Goal: Task Accomplishment & Management: Manage account settings

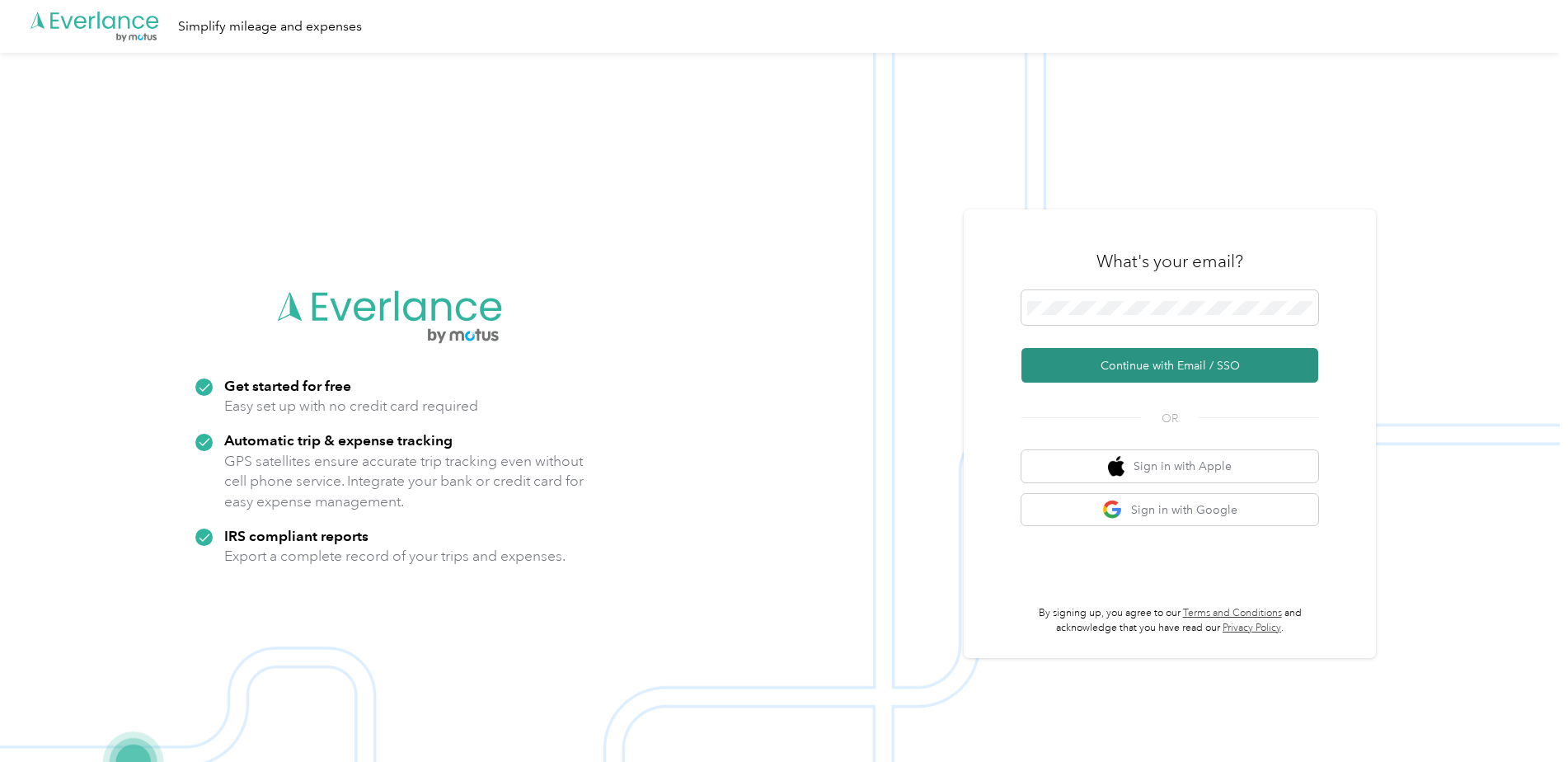
click at [1161, 365] on button "Continue with Email / SSO" at bounding box center [1170, 366] width 296 height 35
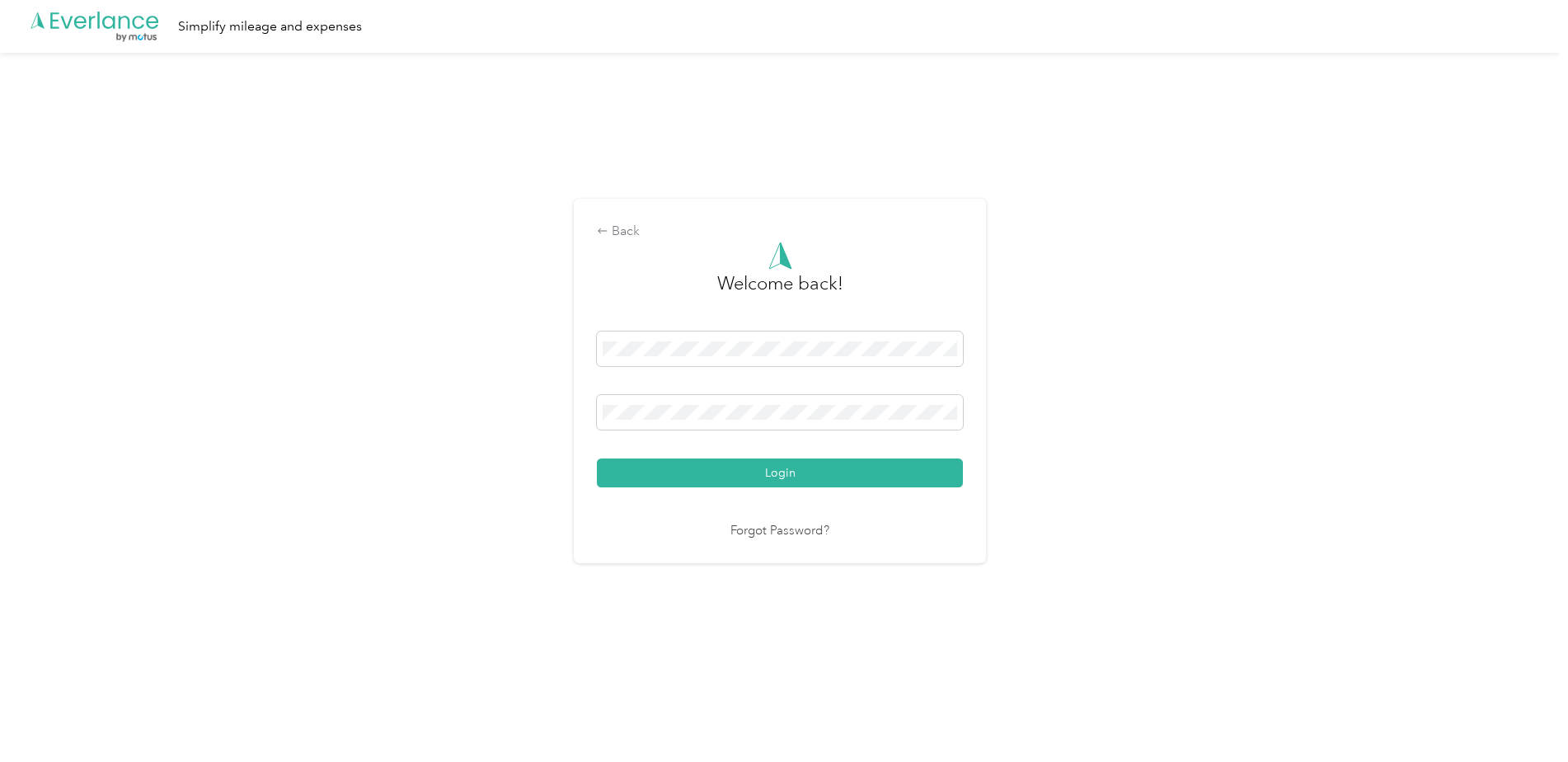
click at [738, 481] on button "Login" at bounding box center [780, 473] width 366 height 29
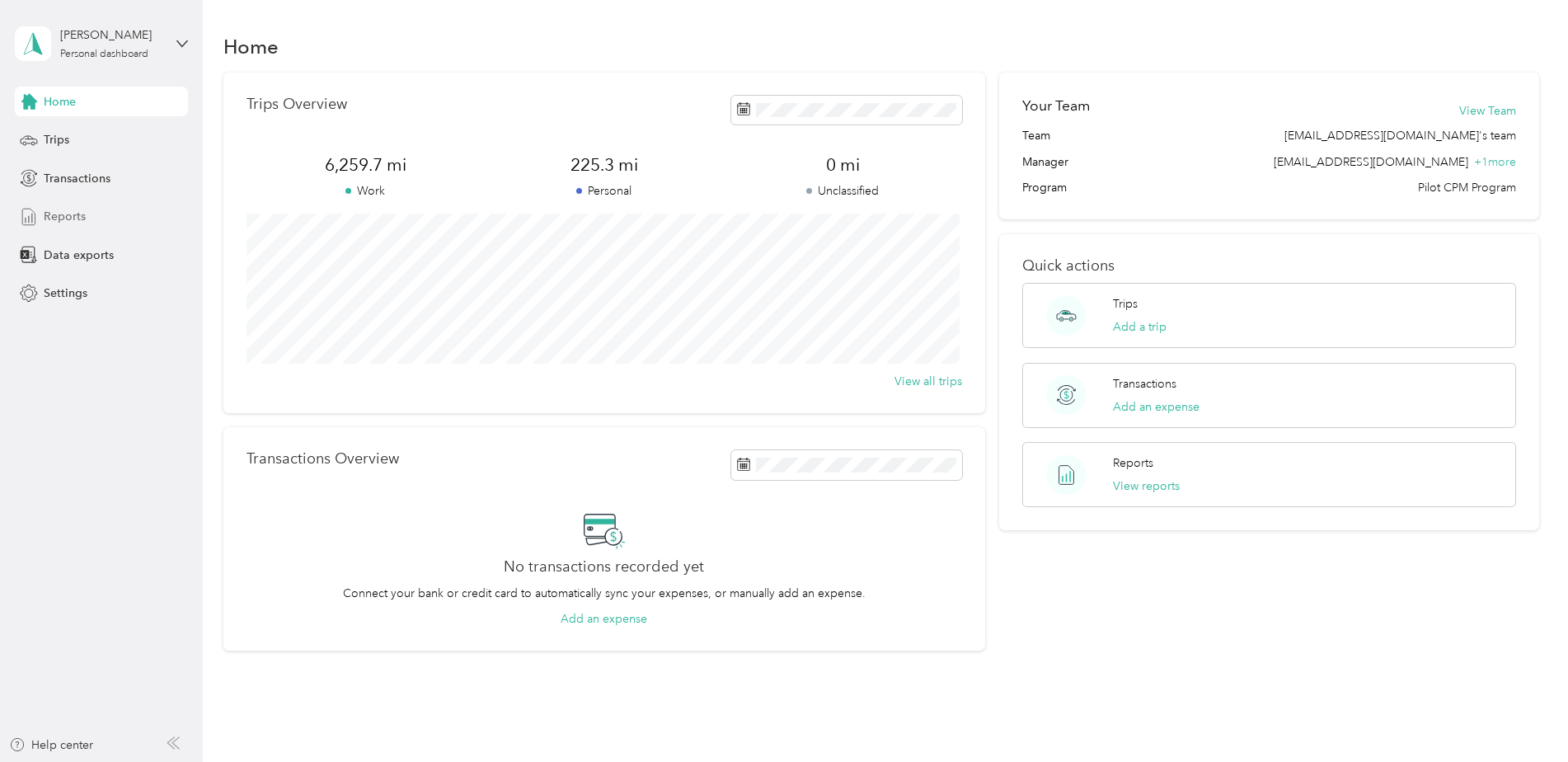
click at [77, 213] on span "Reports" at bounding box center [64, 217] width 42 height 17
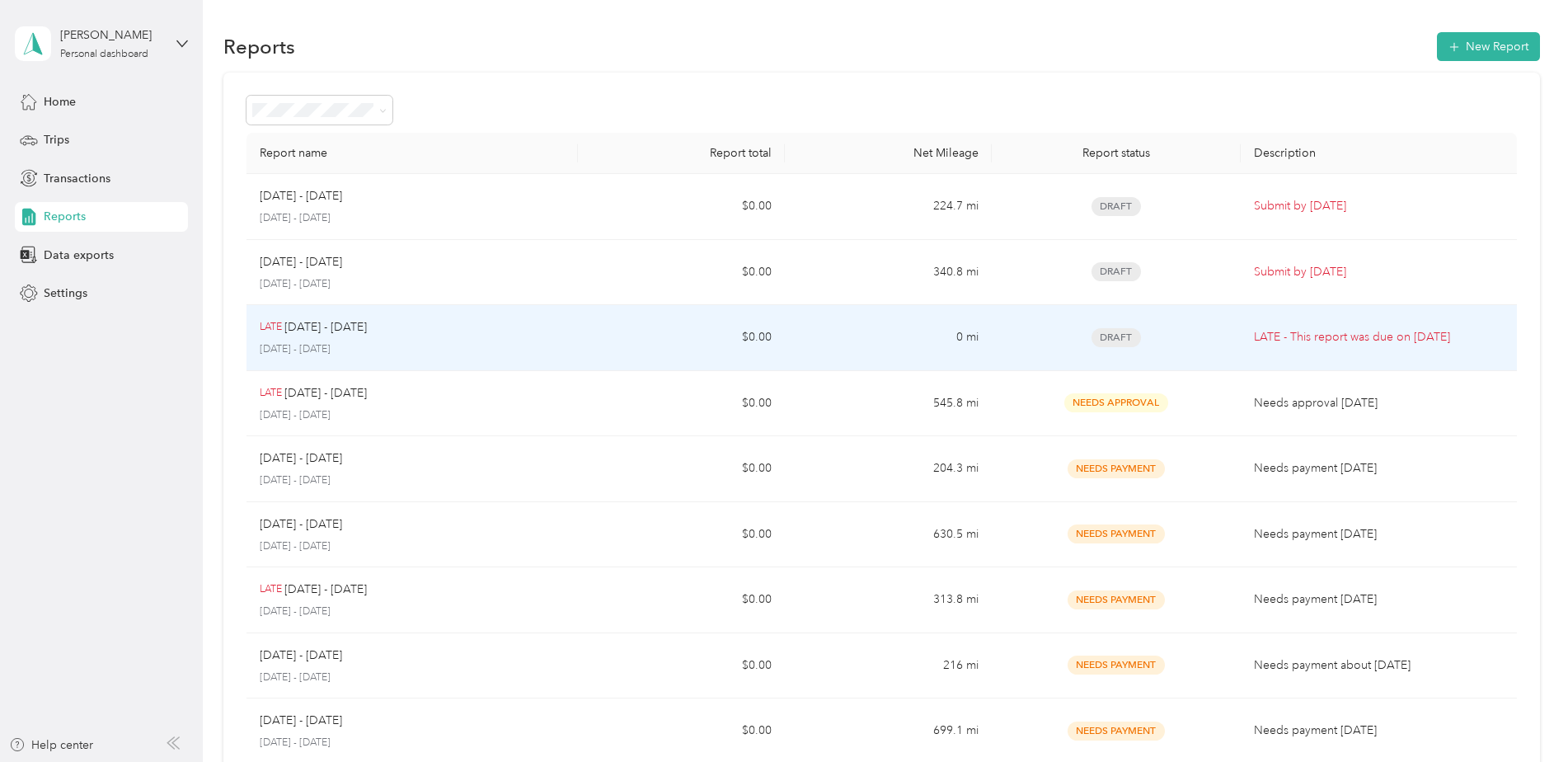
click at [395, 326] on div "LATE [DATE] - [DATE]" at bounding box center [412, 327] width 305 height 18
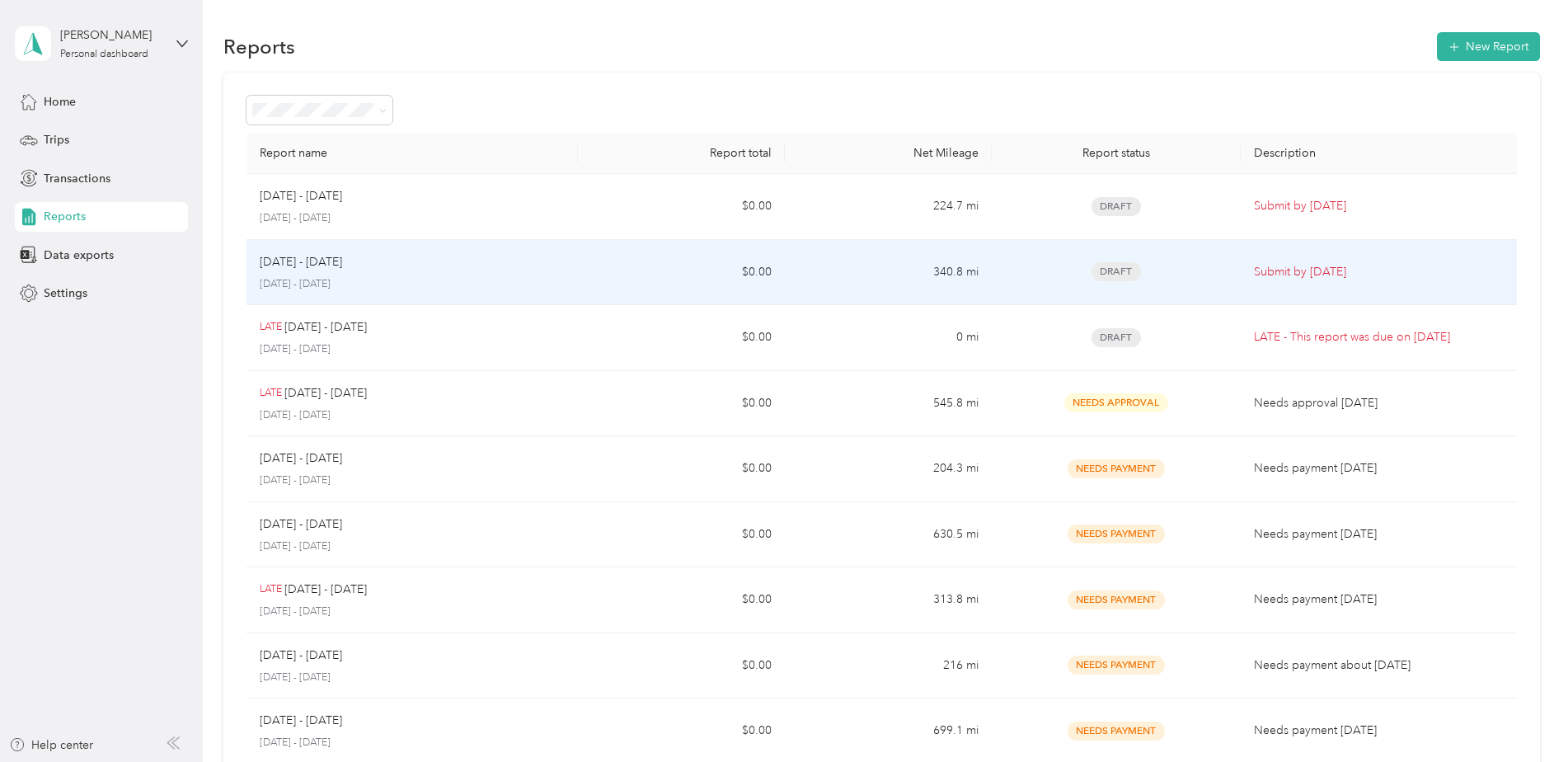
click at [679, 278] on td "$0.00" at bounding box center [681, 272] width 207 height 66
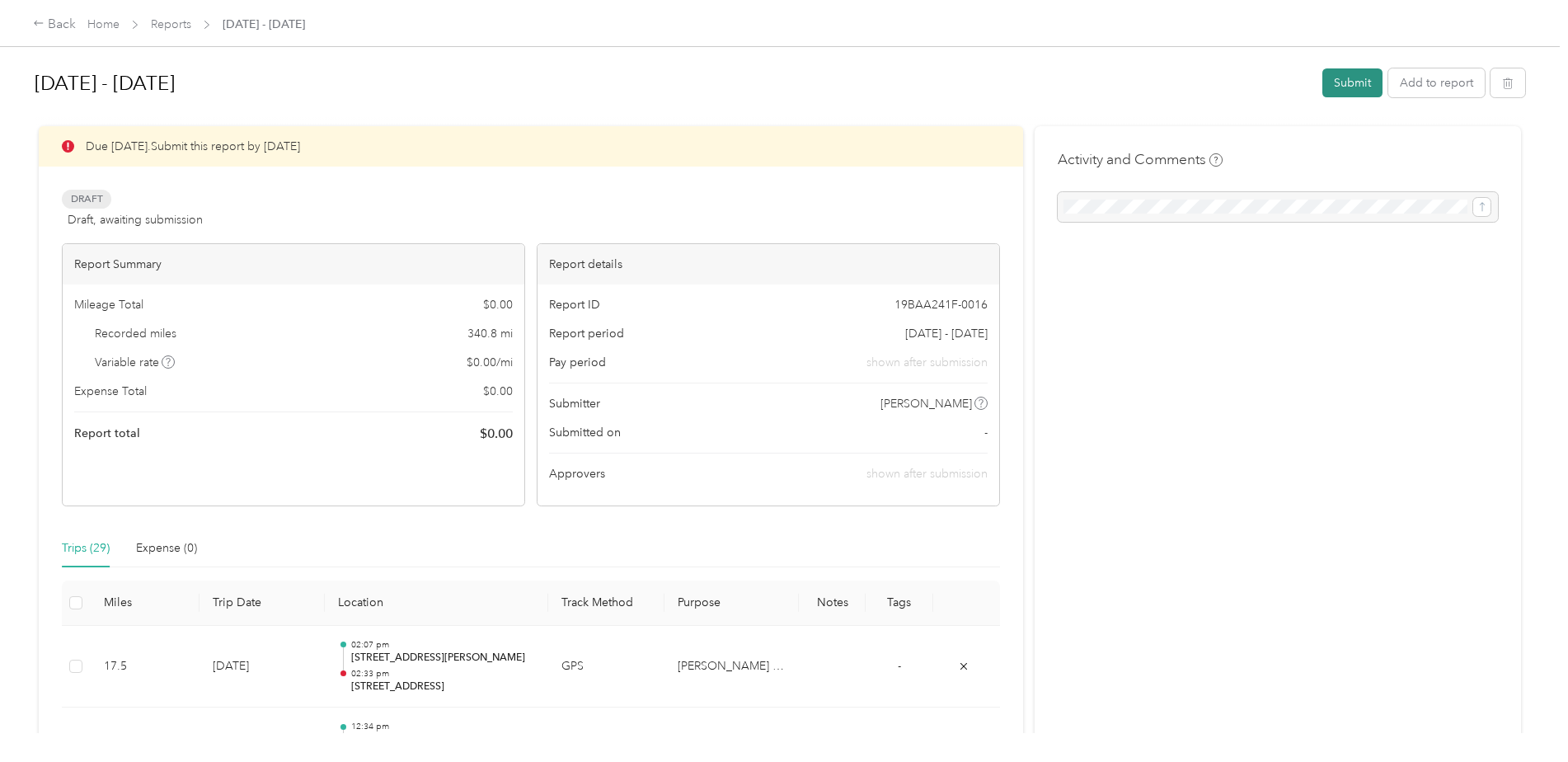
click at [1337, 83] on button "Submit" at bounding box center [1352, 82] width 60 height 29
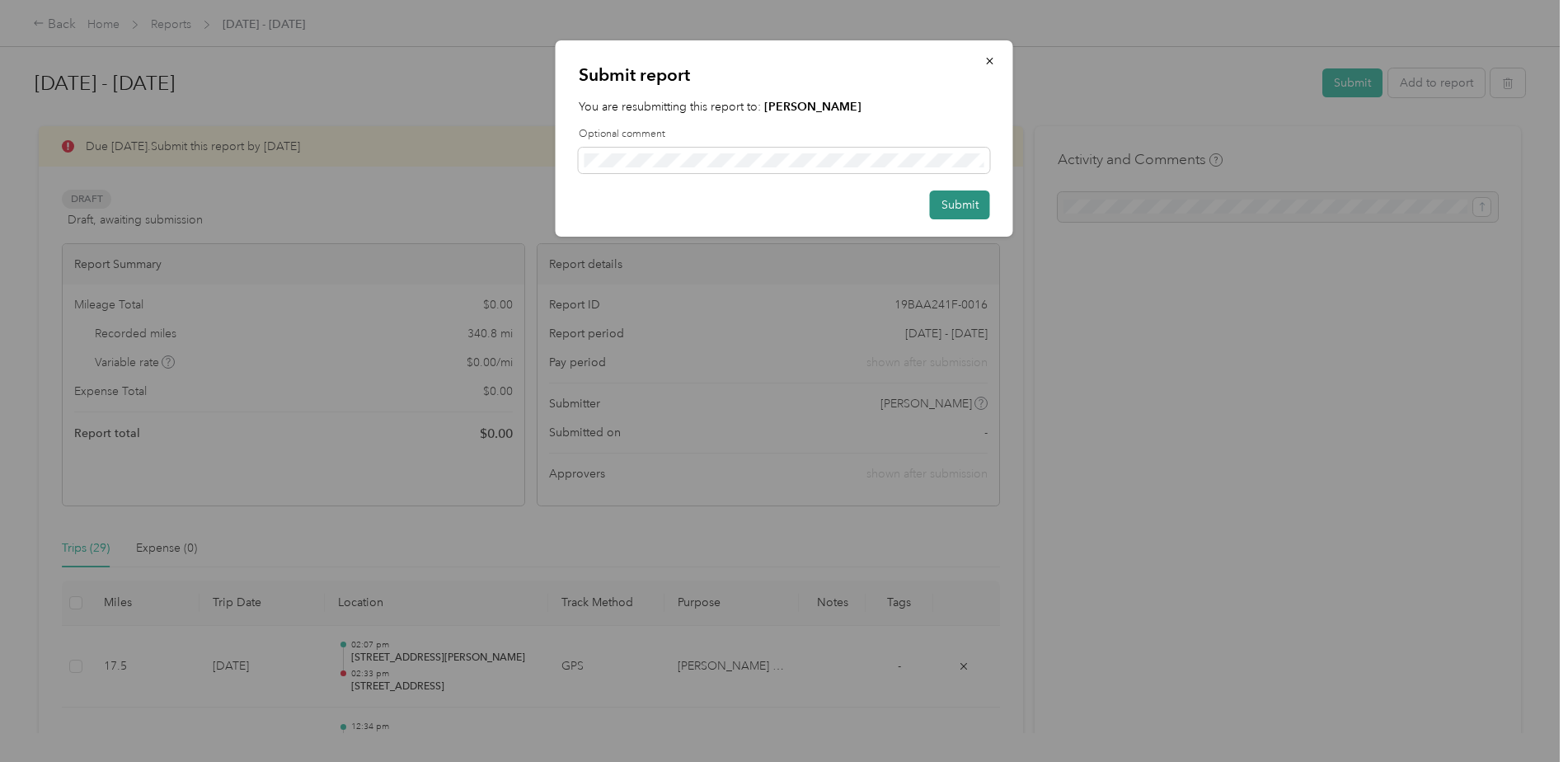
click at [951, 198] on button "Submit" at bounding box center [960, 205] width 60 height 29
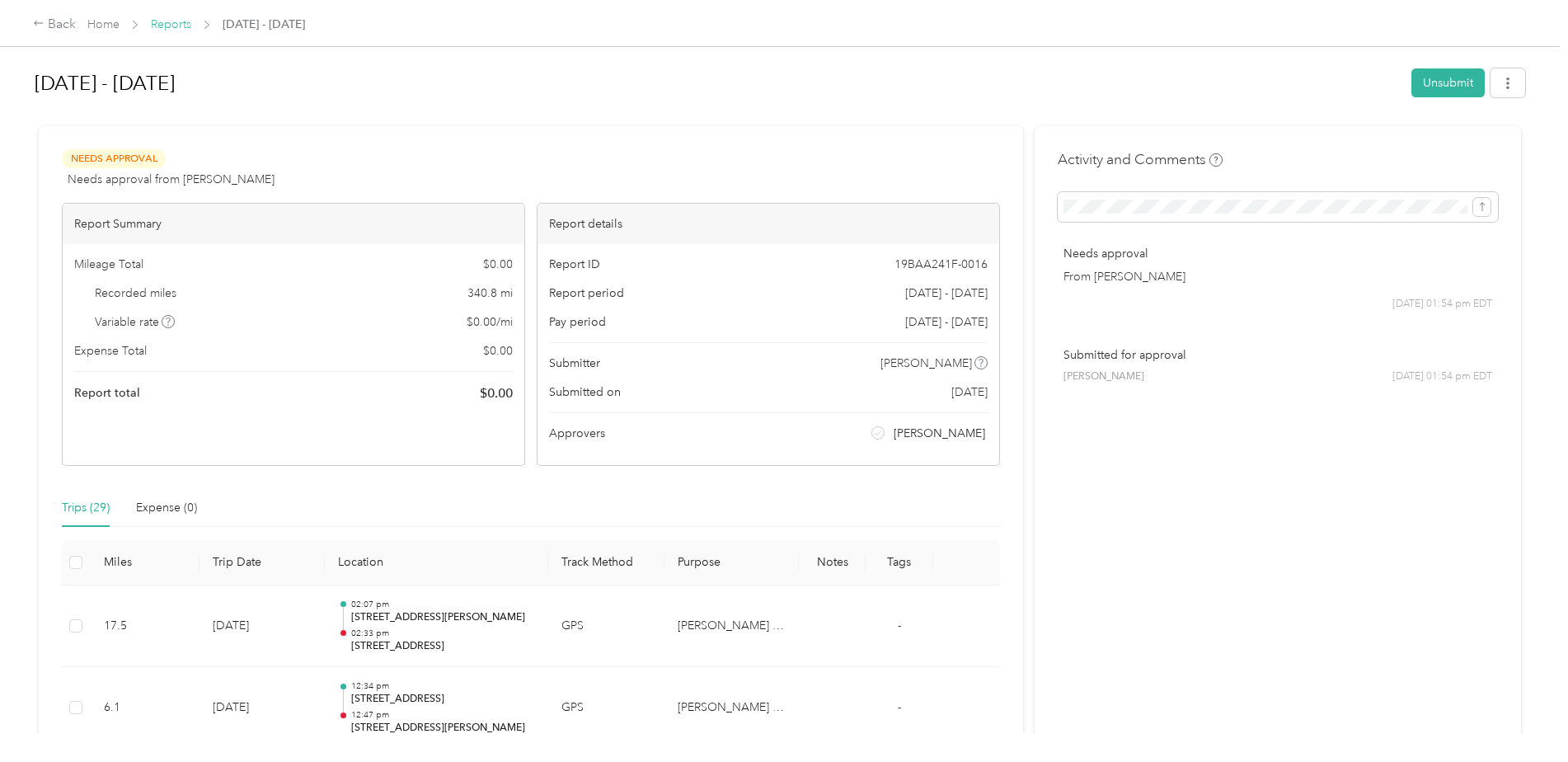
click at [173, 32] on link "Reports" at bounding box center [171, 24] width 41 height 14
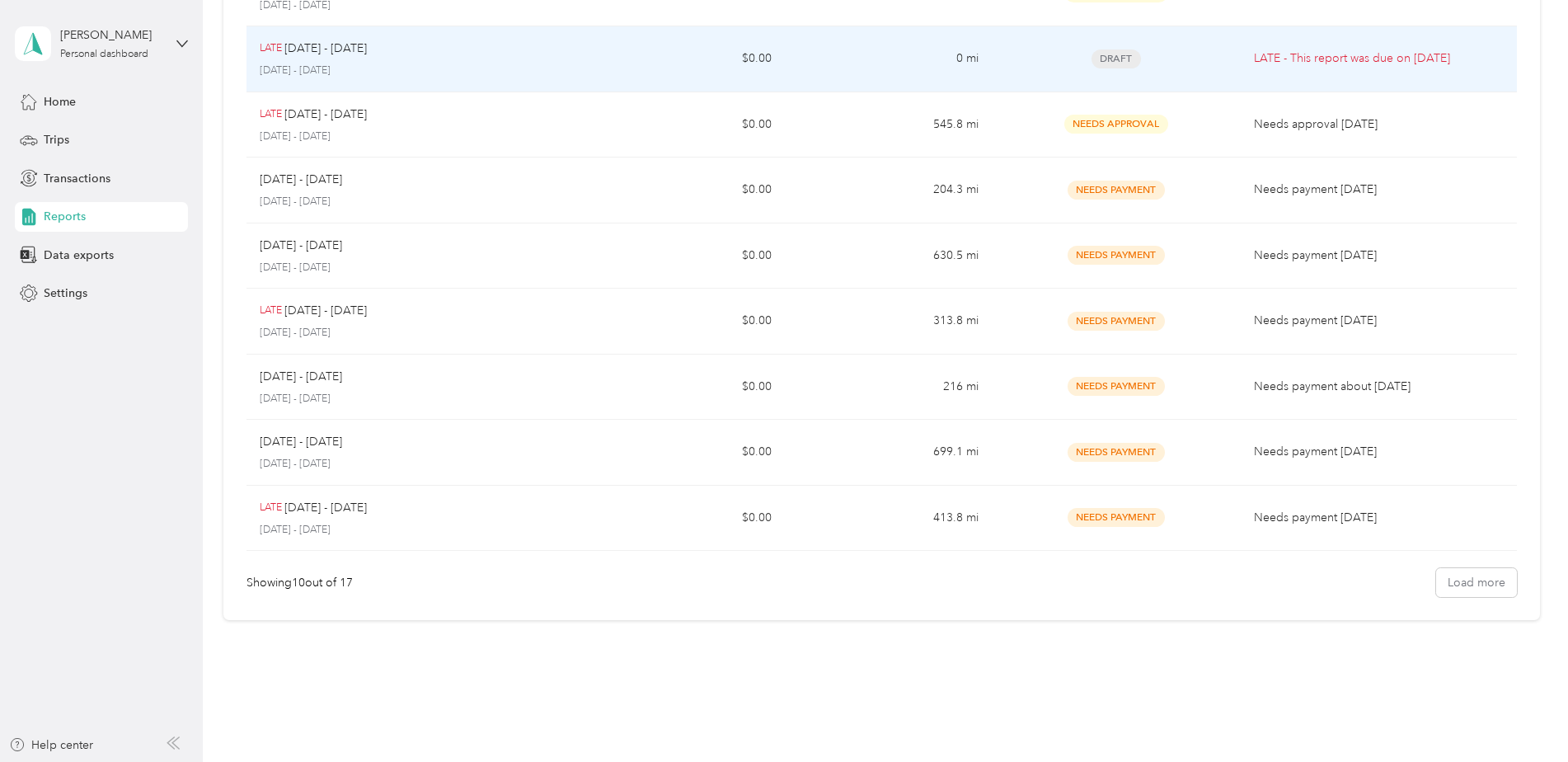
scroll to position [307, 0]
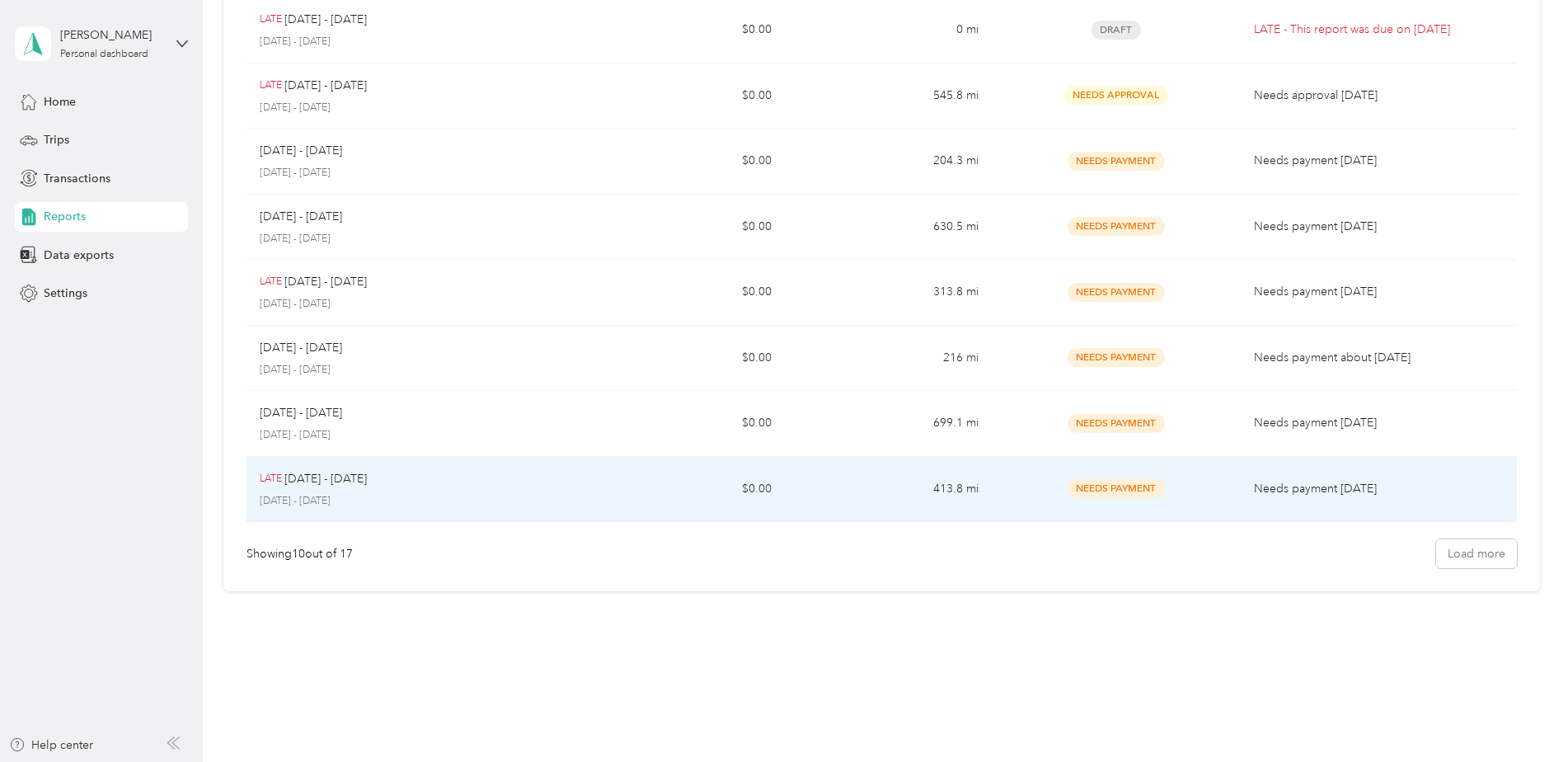
click at [325, 486] on p "[DATE] - [DATE]" at bounding box center [326, 479] width 82 height 18
